Goal: Task Accomplishment & Management: Manage account settings

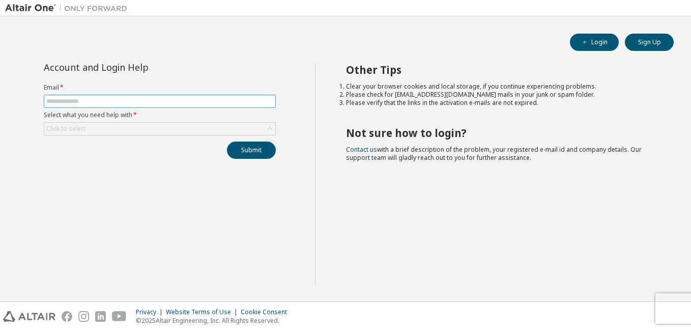
click at [125, 102] on input "text" at bounding box center [159, 101] width 227 height 8
type input "**********"
click at [135, 125] on div "Click to select" at bounding box center [159, 129] width 231 height 12
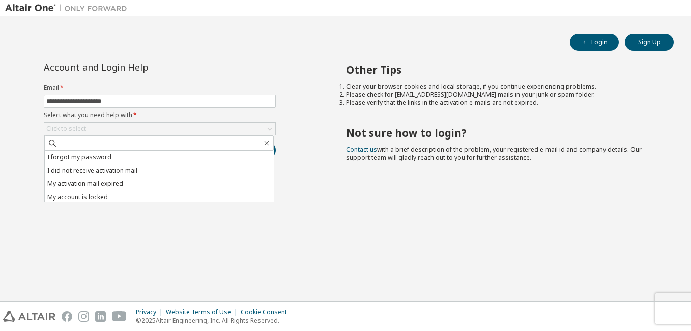
click at [148, 234] on div "**********" at bounding box center [160, 173] width 310 height 221
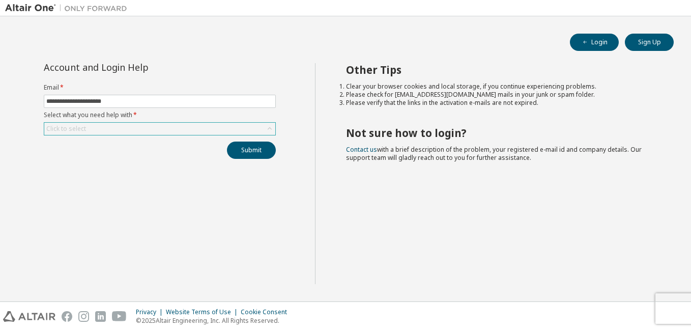
click at [138, 129] on div "Click to select" at bounding box center [159, 129] width 231 height 12
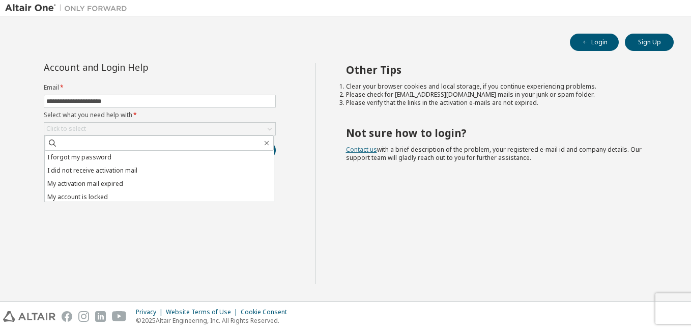
click at [356, 148] on link "Contact us" at bounding box center [361, 149] width 31 height 9
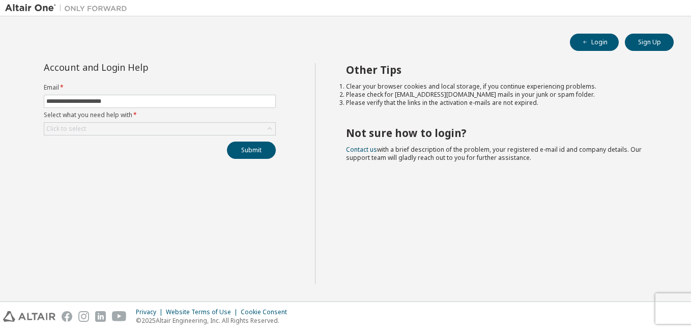
click at [591, 52] on div "**********" at bounding box center [345, 158] width 681 height 275
click at [591, 44] on button "Login" at bounding box center [594, 42] width 49 height 17
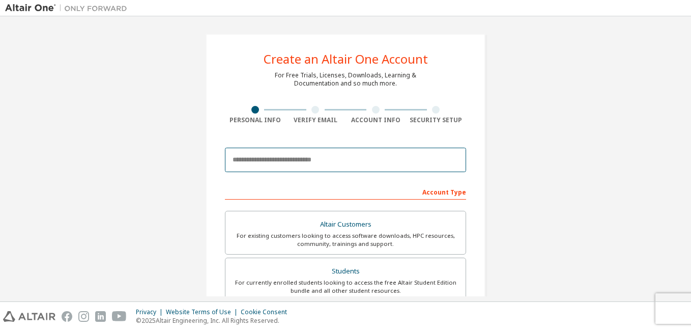
click at [319, 160] on input "email" at bounding box center [345, 160] width 241 height 24
type input "**********"
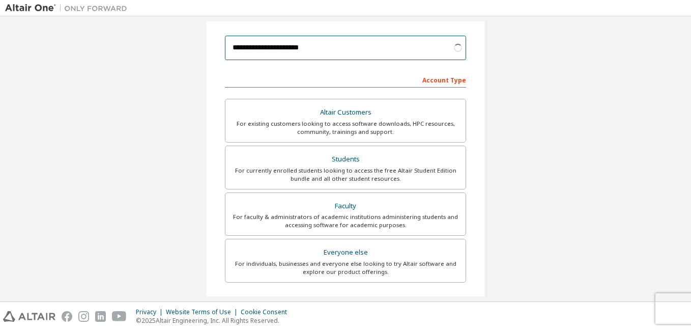
scroll to position [112, 0]
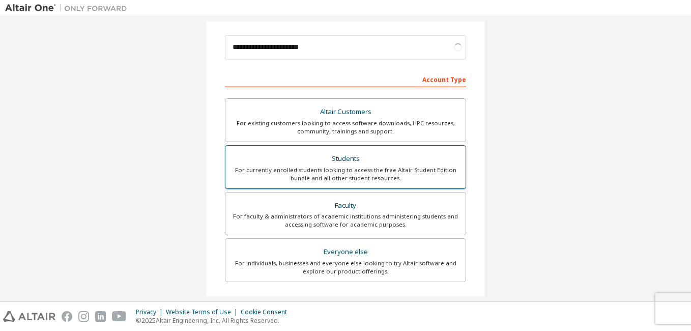
click at [308, 182] on div "For currently enrolled students looking to access the free Altair Student Editi…" at bounding box center [345, 174] width 228 height 16
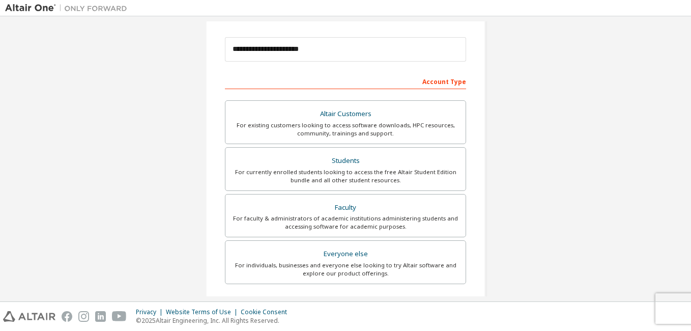
scroll to position [264, 0]
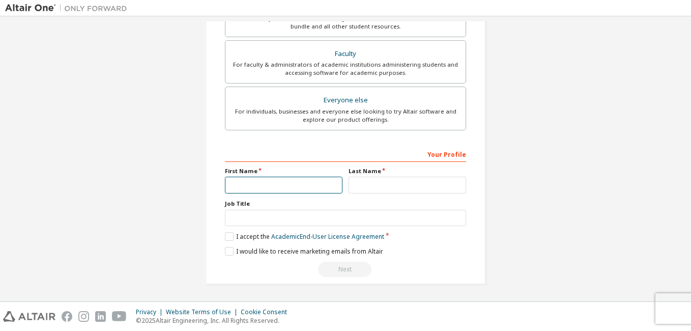
click at [280, 185] on input "text" at bounding box center [283, 185] width 117 height 17
type input "******"
click at [368, 182] on input "text" at bounding box center [406, 185] width 117 height 17
type input "******"
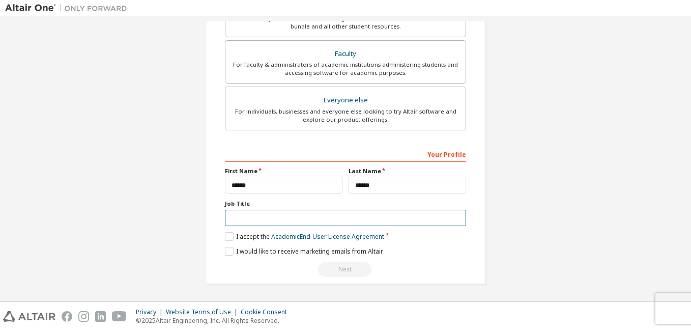
click at [315, 216] on input "text" at bounding box center [345, 218] width 241 height 17
type input "*******"
click at [230, 233] on label "I accept the Academic End-User License Agreement" at bounding box center [304, 236] width 159 height 9
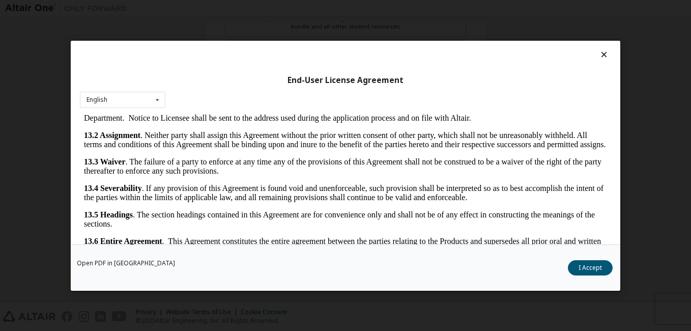
scroll to position [31, 0]
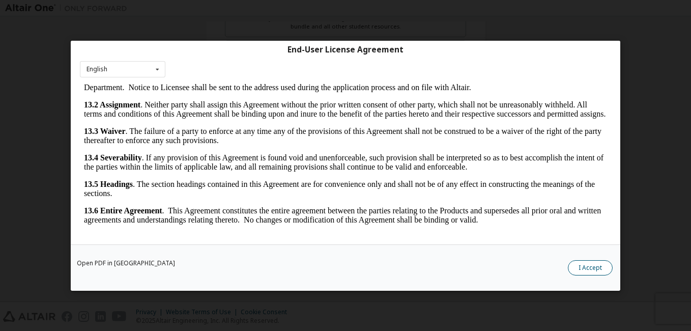
click at [579, 265] on button "I Accept" at bounding box center [590, 267] width 45 height 15
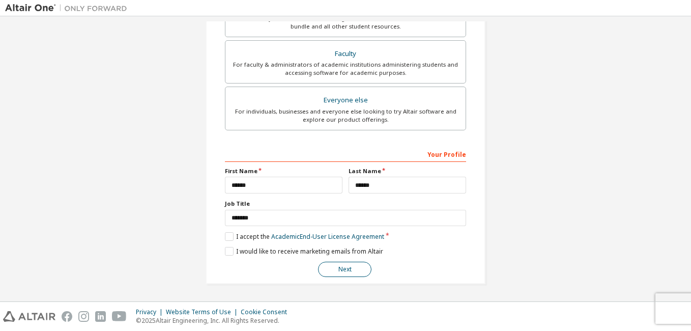
click at [342, 268] on button "Next" at bounding box center [344, 268] width 53 height 15
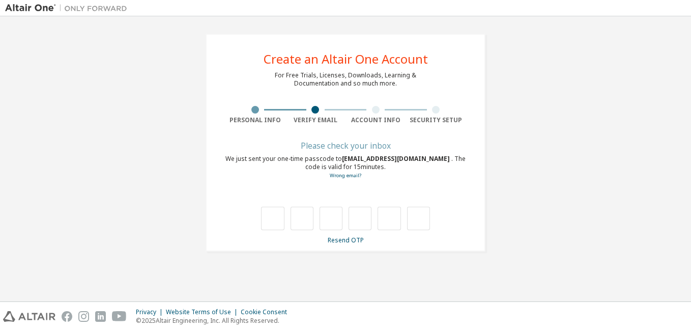
scroll to position [0, 0]
type input "*"
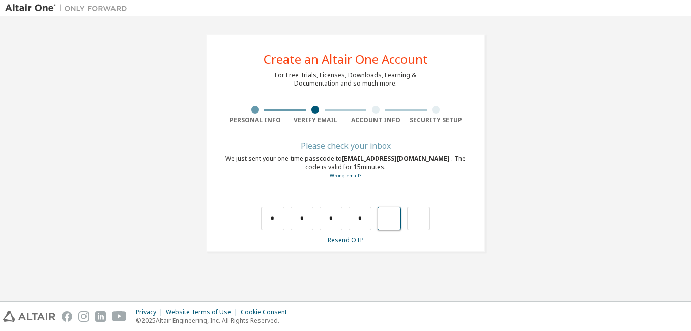
type input "*"
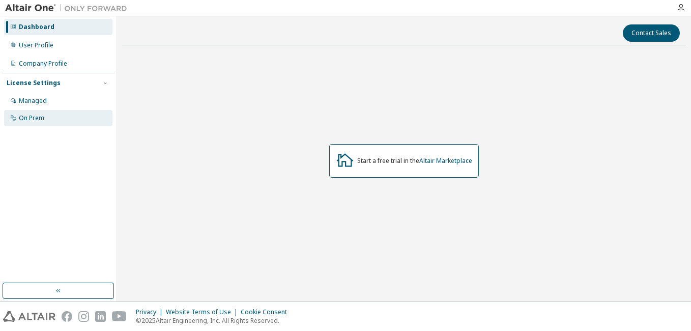
click at [47, 115] on div "On Prem" at bounding box center [58, 118] width 108 height 16
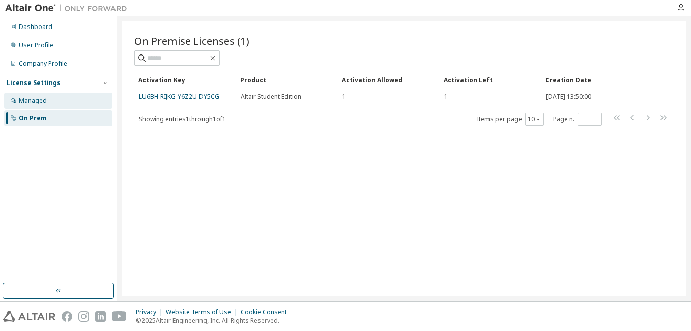
click at [59, 101] on div "Managed" at bounding box center [58, 101] width 108 height 16
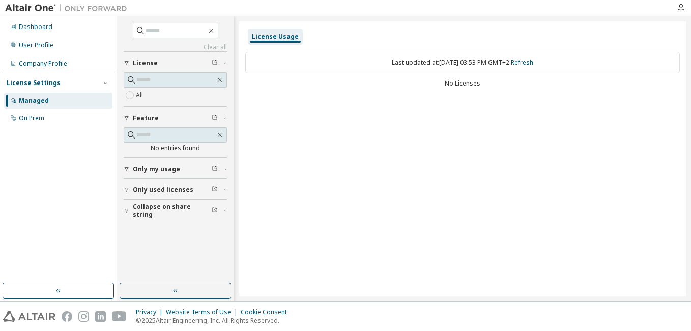
drag, startPoint x: 59, startPoint y: 116, endPoint x: 25, endPoint y: 202, distance: 91.8
click at [25, 202] on div "Dashboard User Profile Company Profile License Settings Managed On Prem" at bounding box center [58, 149] width 113 height 263
click at [38, 115] on div "On Prem" at bounding box center [31, 118] width 25 height 8
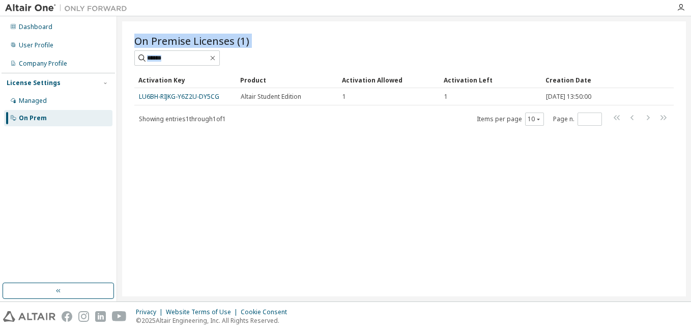
drag, startPoint x: 133, startPoint y: 94, endPoint x: 248, endPoint y: 153, distance: 128.8
click at [248, 153] on div "On Premise Licenses (1) Clear Load Save Save As Field Operator Value Select fil…" at bounding box center [404, 158] width 564 height 275
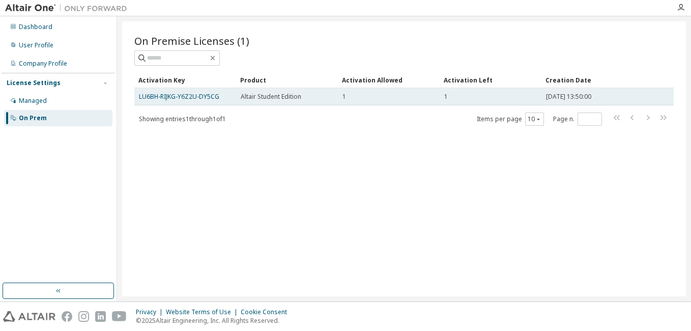
click at [223, 96] on div "LU6BH-RIJKG-Y6Z2U-DY5CG" at bounding box center [185, 97] width 93 height 8
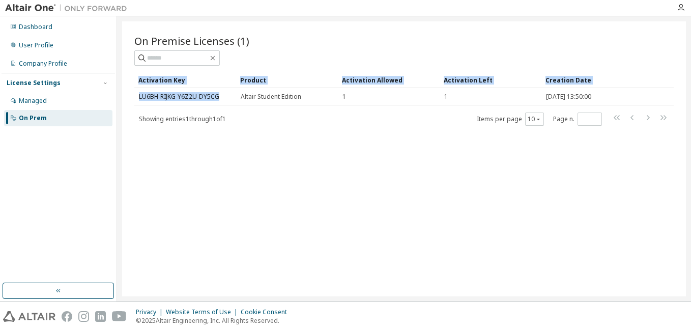
drag, startPoint x: 223, startPoint y: 96, endPoint x: 134, endPoint y: 102, distance: 89.2
click at [134, 102] on div "On Premise Licenses (1) Clear Load Save Save As Field Operator Value Select fil…" at bounding box center [404, 158] width 564 height 275
copy div "Activation Key Product Activation Allowed Activation Left Creation Date LU6BH-R…"
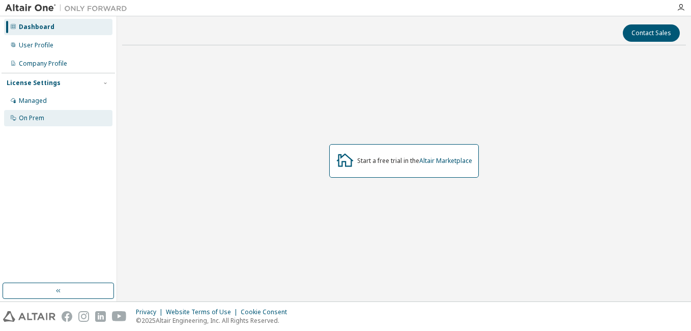
click at [37, 124] on div "On Prem" at bounding box center [58, 118] width 108 height 16
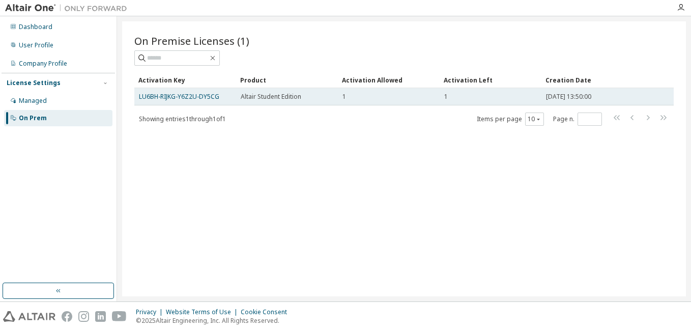
click at [219, 98] on div "LU6BH-RIJKG-Y6Z2U-DY5CG" at bounding box center [185, 97] width 93 height 8
click at [205, 98] on link "LU6BH-RIJKG-Y6Z2U-DY5CG" at bounding box center [179, 96] width 80 height 9
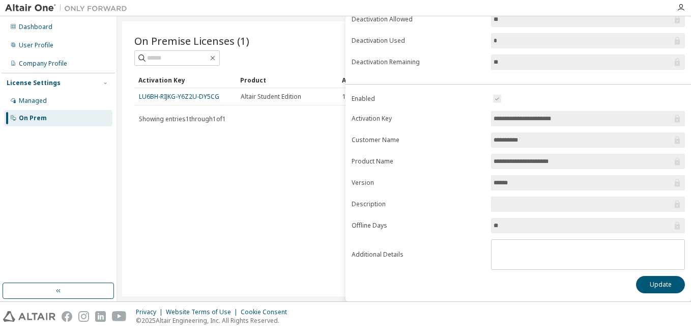
scroll to position [138, 0]
click at [639, 288] on button "Update" at bounding box center [660, 284] width 49 height 17
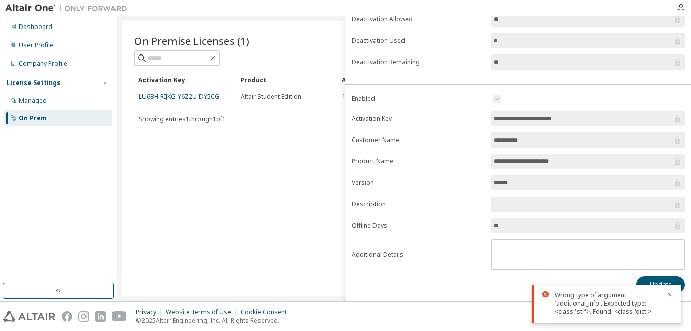
click at [260, 249] on div "On Premise Licenses (1) Clear Load Save Save As Field Operator Value Select fil…" at bounding box center [404, 158] width 564 height 275
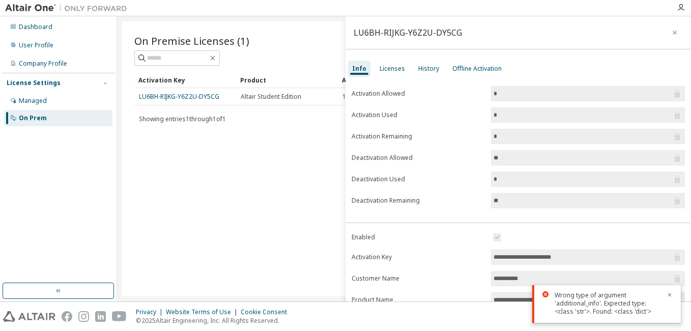
click at [683, 3] on div at bounding box center [680, 7] width 20 height 15
click at [677, 8] on icon "button" at bounding box center [680, 8] width 8 height 8
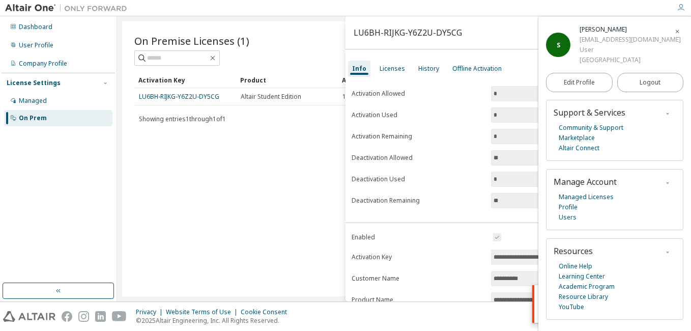
click at [217, 174] on div "On Premise Licenses (1) Clear Load Save Save As Field Operator Value Select fil…" at bounding box center [404, 158] width 564 height 275
drag, startPoint x: 80, startPoint y: 128, endPoint x: 73, endPoint y: 117, distance: 13.5
click at [73, 117] on div "Dashboard User Profile Company Profile License Settings Managed On Prem" at bounding box center [58, 149] width 113 height 263
click at [73, 117] on div "On Prem" at bounding box center [58, 118] width 108 height 16
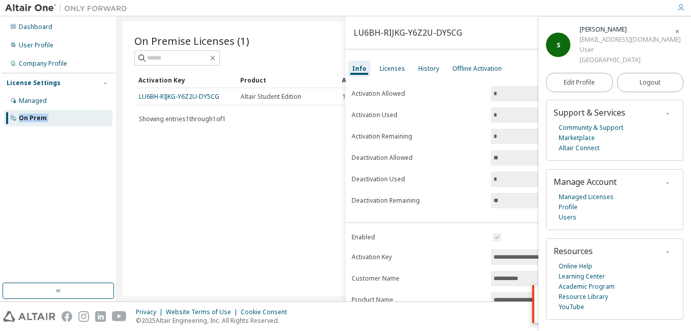
click at [681, 32] on span "button" at bounding box center [677, 31] width 10 height 16
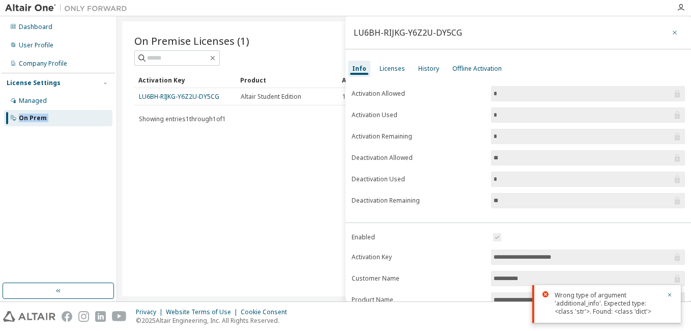
click at [671, 32] on icon "button" at bounding box center [674, 32] width 7 height 8
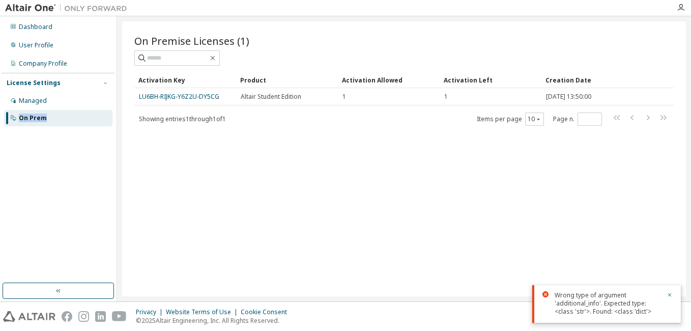
click at [66, 119] on div "On Prem" at bounding box center [58, 118] width 108 height 16
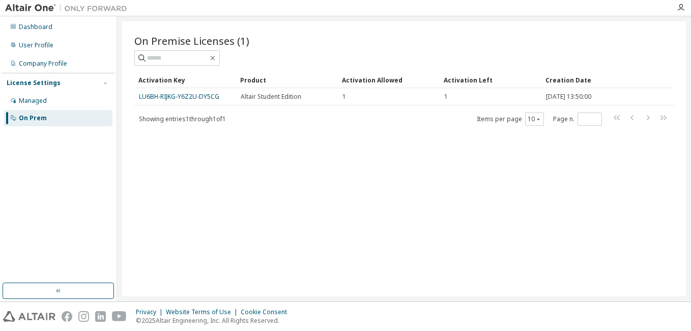
click at [60, 121] on div "On Prem" at bounding box center [58, 118] width 108 height 16
click at [75, 121] on div "On Prem" at bounding box center [58, 118] width 108 height 16
click at [67, 100] on div "Managed" at bounding box center [58, 101] width 108 height 16
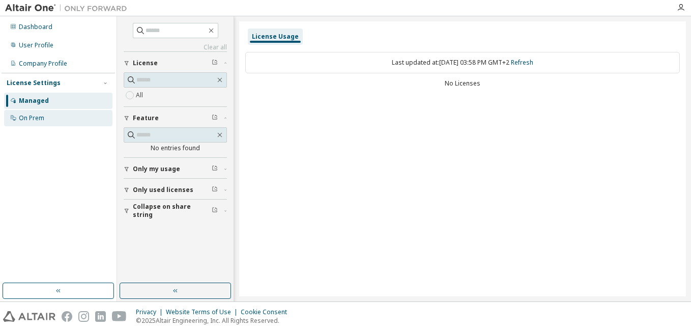
click at [61, 116] on div "On Prem" at bounding box center [58, 118] width 108 height 16
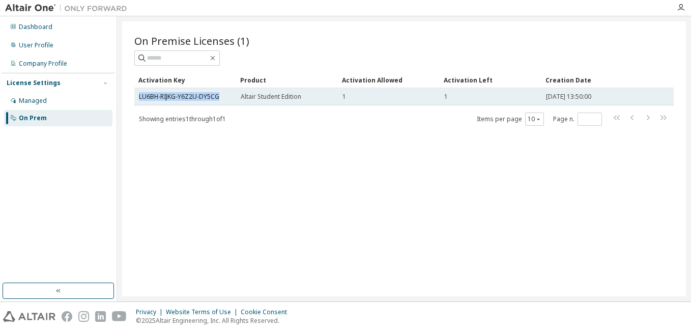
drag, startPoint x: 226, startPoint y: 99, endPoint x: 139, endPoint y: 102, distance: 87.0
click at [139, 102] on td "LU6BH-RIJKG-Y6Z2U-DY5CG" at bounding box center [185, 96] width 102 height 17
copy link "LU6BH-RIJKG-Y6Z2U-DY5CG"
